Goal: Transaction & Acquisition: Purchase product/service

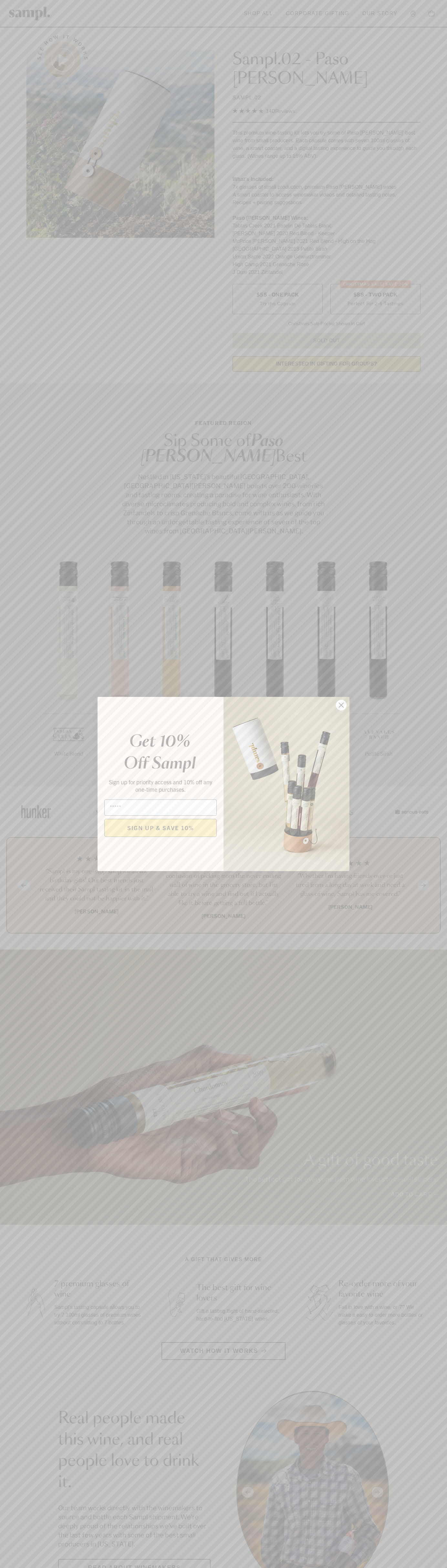
click at [341, 705] on icon "Close dialog" at bounding box center [341, 705] width 4 height 4
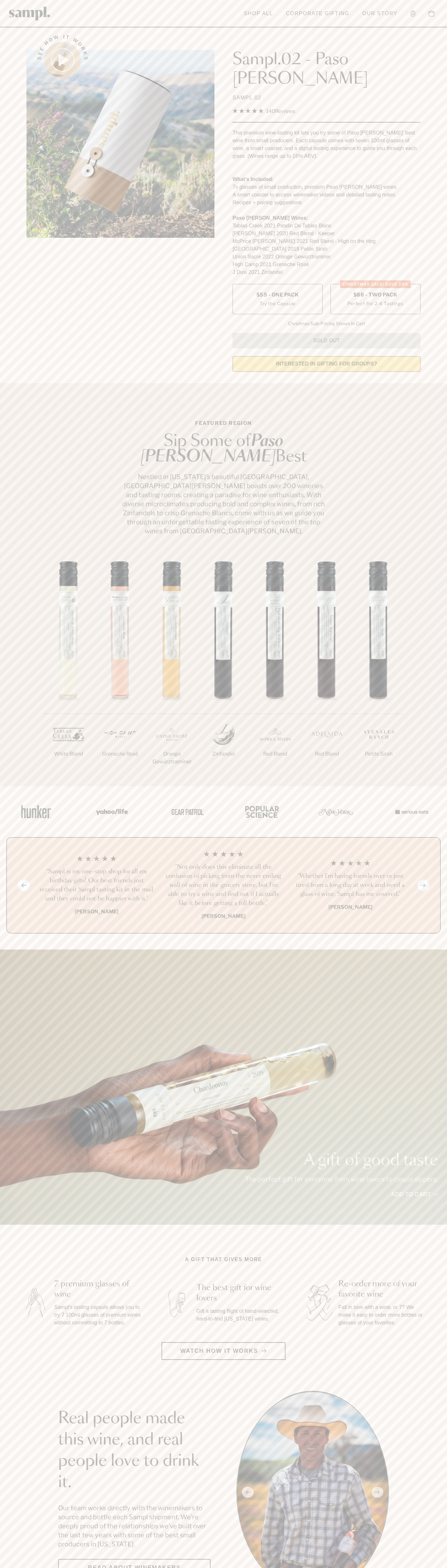
click at [375, 292] on span "$88 - Two Pack" at bounding box center [375, 295] width 44 height 7
click at [18, 24] on header "Toggle navigation menu Shop All Corporate Gifting Our Story Account Story Shop …" at bounding box center [224, 13] width 447 height 27
click at [425, 1485] on section "Real people made this wine, and real people love to drink it. Our team works di…" at bounding box center [224, 1492] width 447 height 203
click at [439, 1567] on html "Skip to main content Toggle navigation menu Shop All Corporate Gifting Our Stor…" at bounding box center [224, 1582] width 447 height 3164
click at [7, 1475] on section "Real people made this wine, and real people love to drink it. Our team works di…" at bounding box center [224, 1492] width 447 height 203
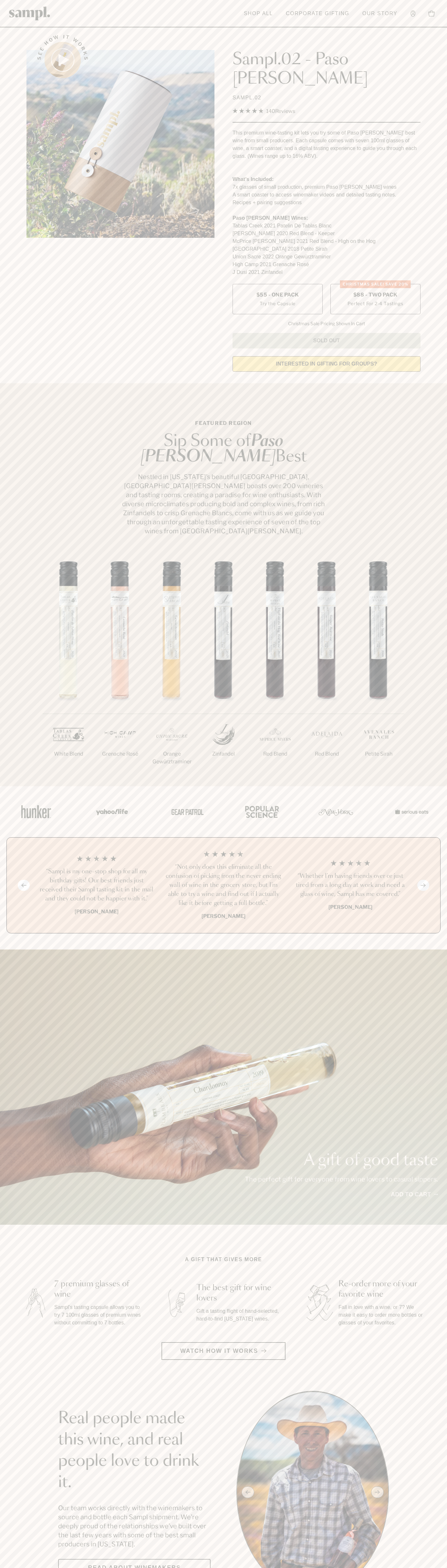
click at [375, 284] on label "CHRISTMAS SALE! Save 20% $88 - Two Pack Perfect For 2-4 Tastings" at bounding box center [375, 299] width 90 height 30
click at [224, 863] on h3 "“Not only does this eliminate all the confusion of picking from the never endin…" at bounding box center [223, 885] width 116 height 45
